Goal: Task Accomplishment & Management: Use online tool/utility

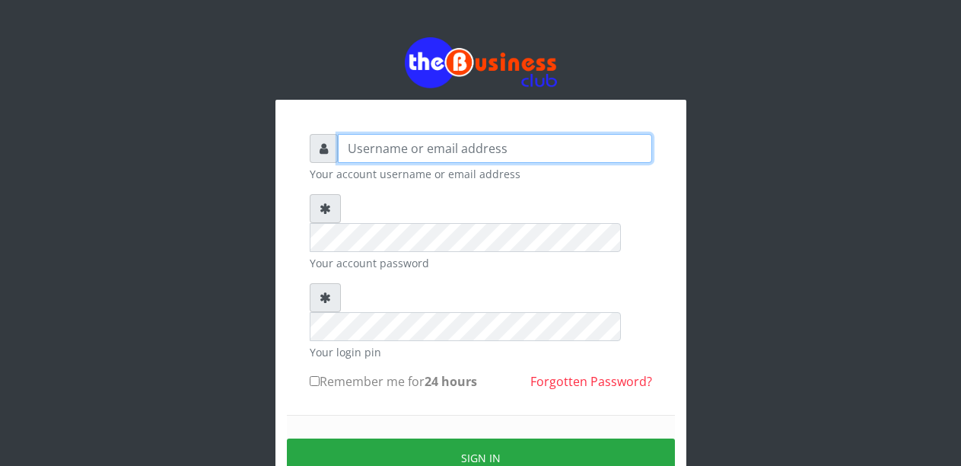
click at [409, 149] on input "text" at bounding box center [495, 148] width 314 height 29
type input "Malamsidi3030"
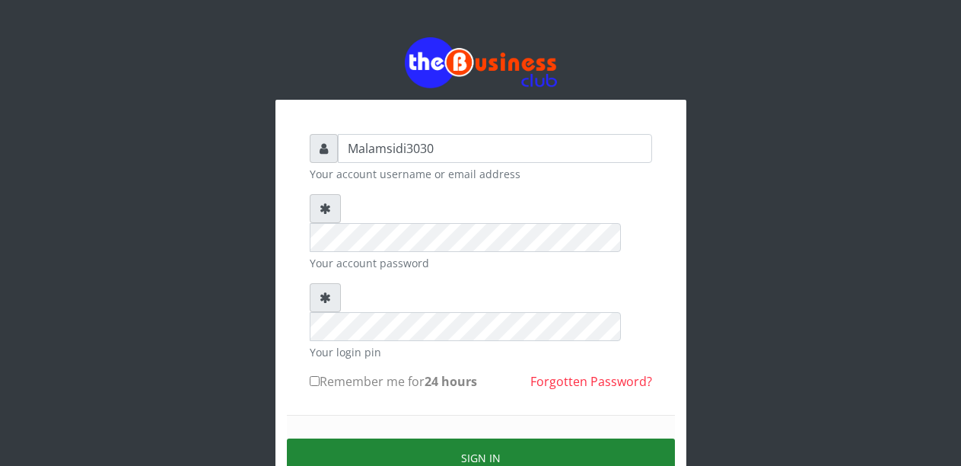
click at [447, 438] on button "Sign in" at bounding box center [481, 457] width 388 height 39
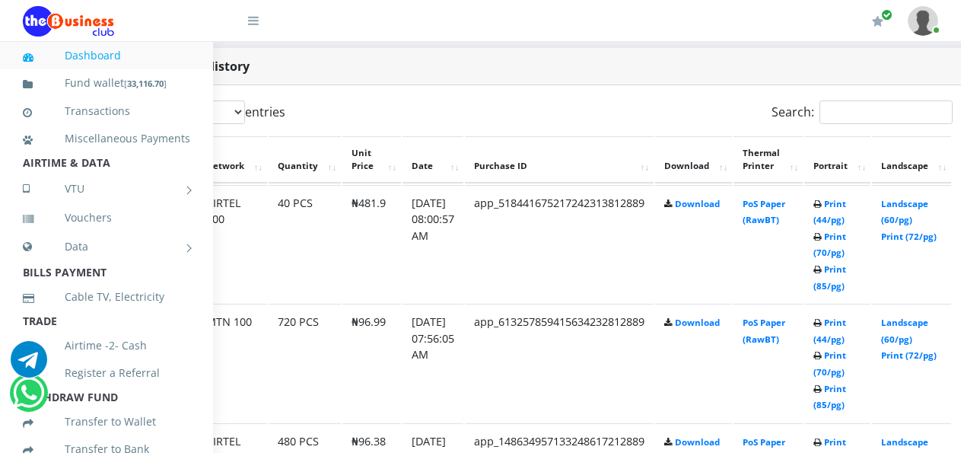
scroll to position [778, 111]
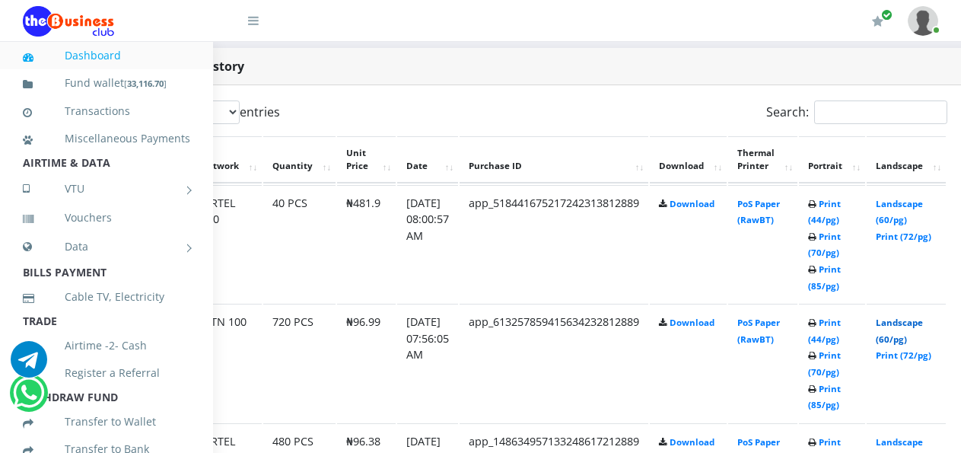
click at [905, 329] on link "Landscape (60/pg)" at bounding box center [899, 331] width 47 height 28
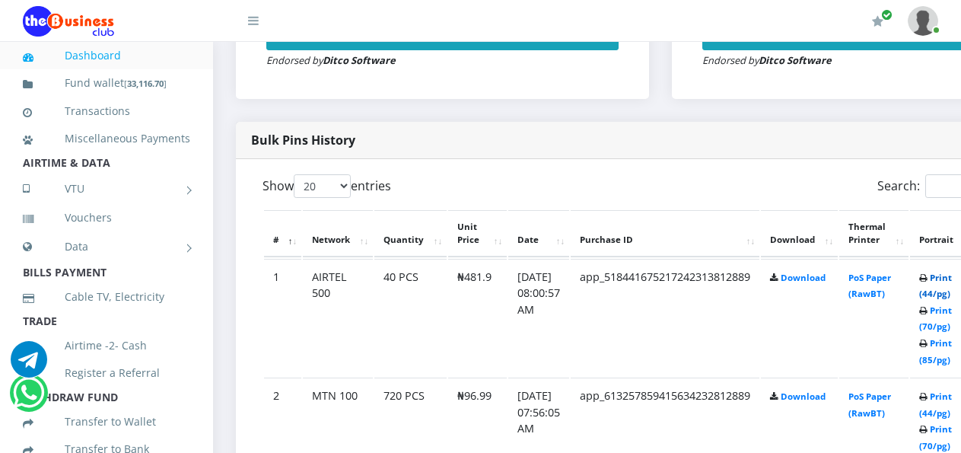
click at [949, 282] on link "Print (44/pg)" at bounding box center [935, 286] width 33 height 28
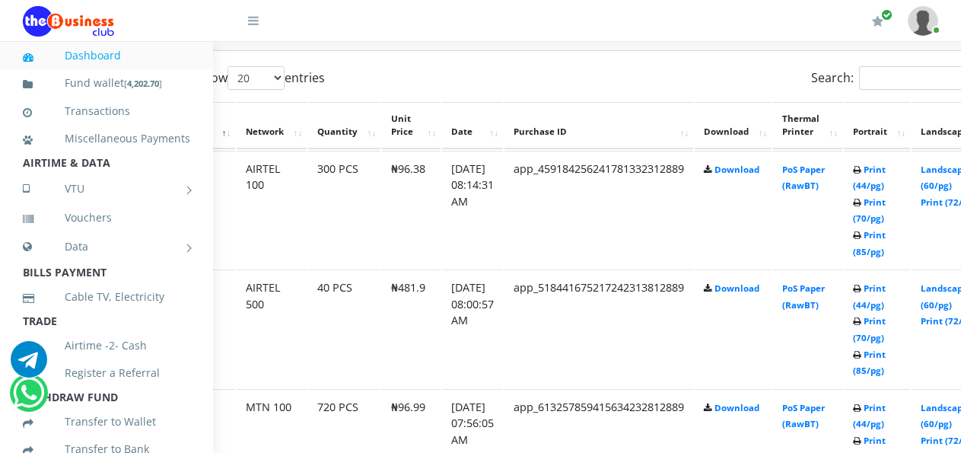
scroll to position [812, 68]
click at [951, 171] on link "Landscape (60/pg)" at bounding box center [942, 178] width 47 height 28
click at [948, 290] on link "Landscape (60/pg)" at bounding box center [942, 296] width 47 height 28
click at [950, 168] on link "Landscape (60/pg)" at bounding box center [942, 178] width 47 height 28
